Goal: Task Accomplishment & Management: Complete application form

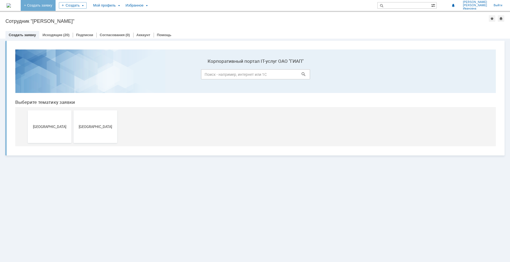
click at [56, 7] on link "+ Создать заявку" at bounding box center [38, 5] width 35 height 11
click at [96, 134] on button "[GEOGRAPHIC_DATA]" at bounding box center [96, 127] width 44 height 33
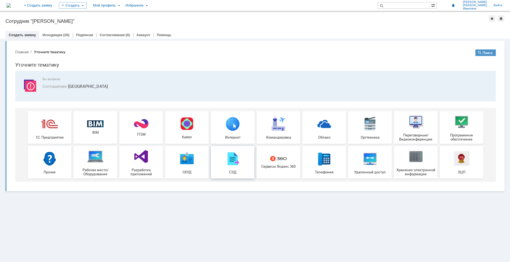
click at [230, 166] on img at bounding box center [232, 159] width 16 height 16
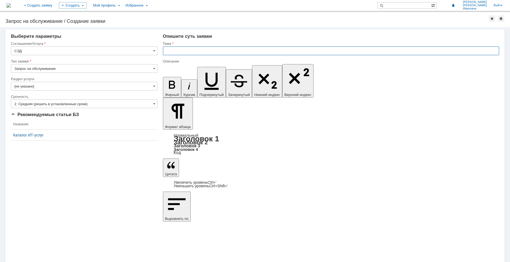
click at [175, 52] on input "text" at bounding box center [331, 51] width 336 height 9
drag, startPoint x: 218, startPoint y: 51, endPoint x: 167, endPoint y: 52, distance: 50.9
click at [167, 52] on input "Актуализировать вход в СЭД" at bounding box center [331, 51] width 336 height 9
type input "Актуализировать вход в СЭД"
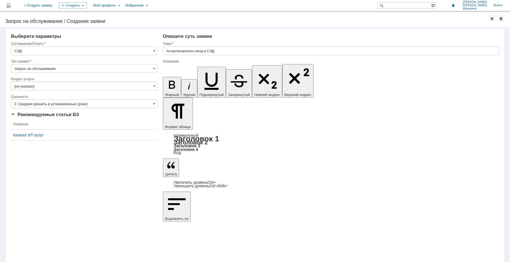
scroll to position [100, 2]
click at [154, 103] on span at bounding box center [154, 104] width 2 height 4
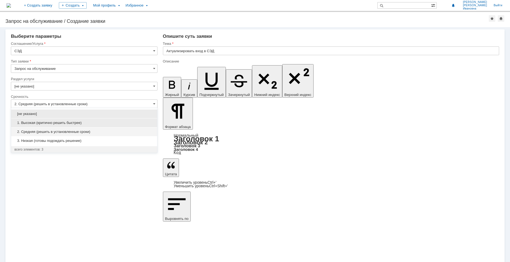
click at [33, 123] on span "1. Высокая (критично решить быстрее)" at bounding box center [83, 123] width 139 height 4
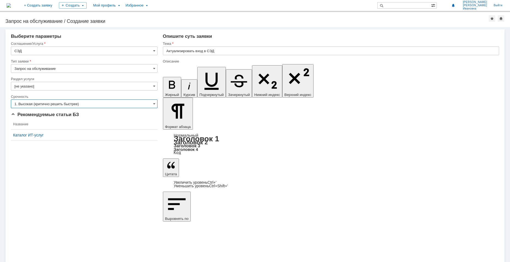
type input "1. Высокая (критично решить быстрее)"
click at [154, 87] on span at bounding box center [154, 86] width 2 height 4
click at [164, 180] on div "Внимание! Выберите параметры Соглашение/Услуга СЭД Тип заявки Запрос на обслужи…" at bounding box center [255, 144] width 510 height 235
type input "[не указано]"
